Goal: Task Accomplishment & Management: Use online tool/utility

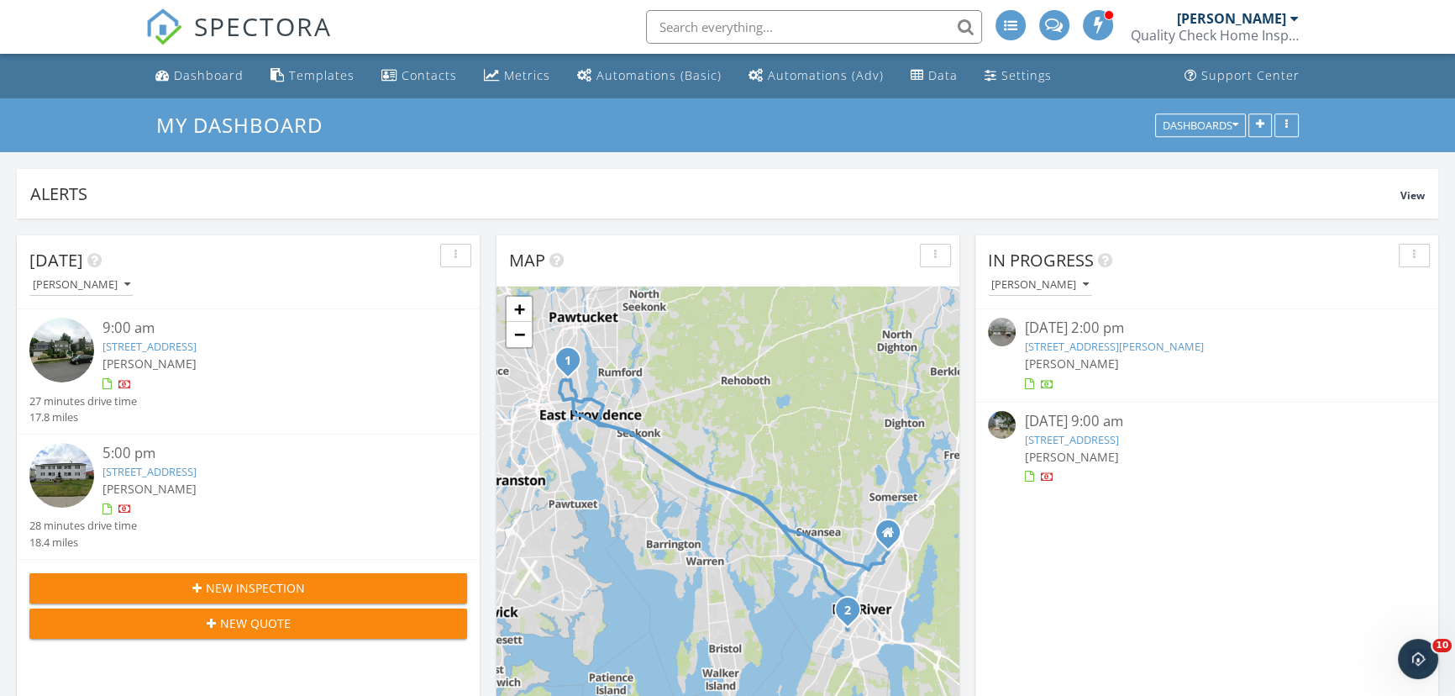
scroll to position [1721, 1479]
click at [197, 347] on link "[STREET_ADDRESS]" at bounding box center [149, 346] width 94 height 15
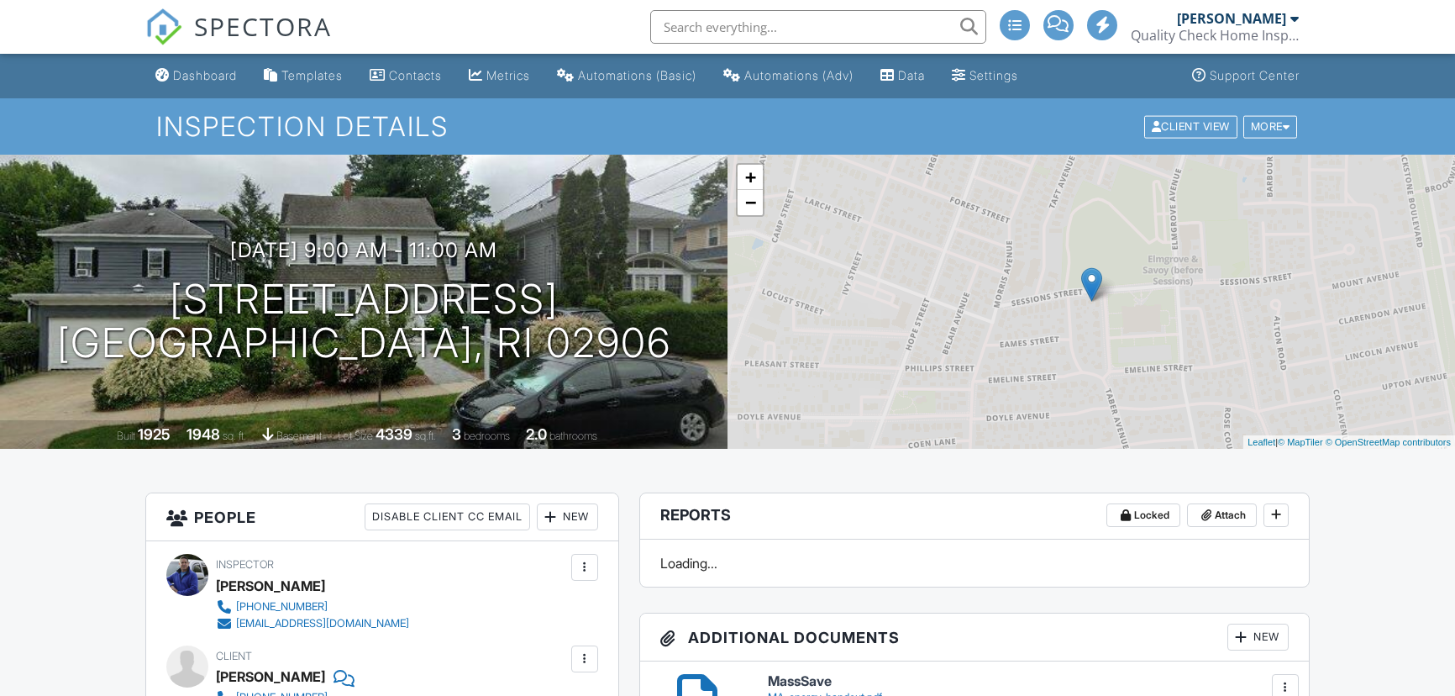
click at [1269, 124] on div "More" at bounding box center [1270, 126] width 55 height 23
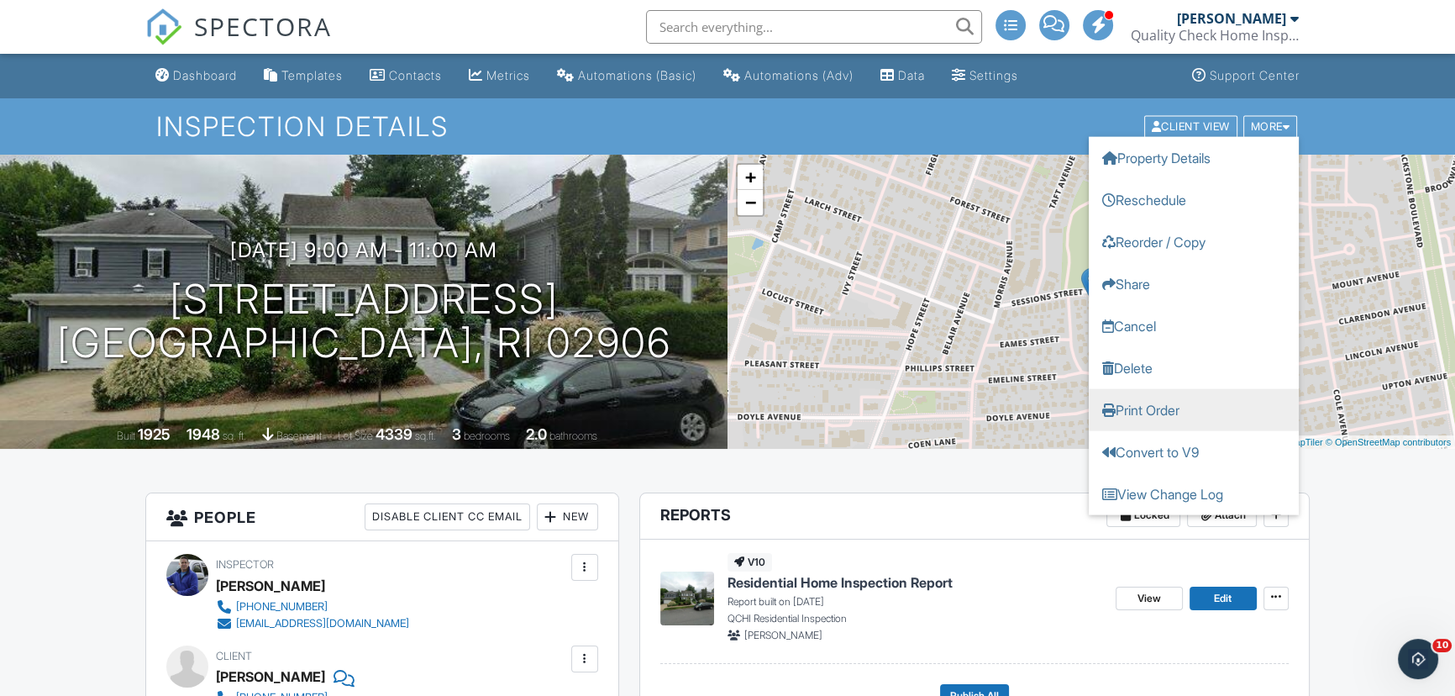
click at [1151, 411] on link "Print Order" at bounding box center [1194, 409] width 210 height 42
